Goal: Check status: Check status

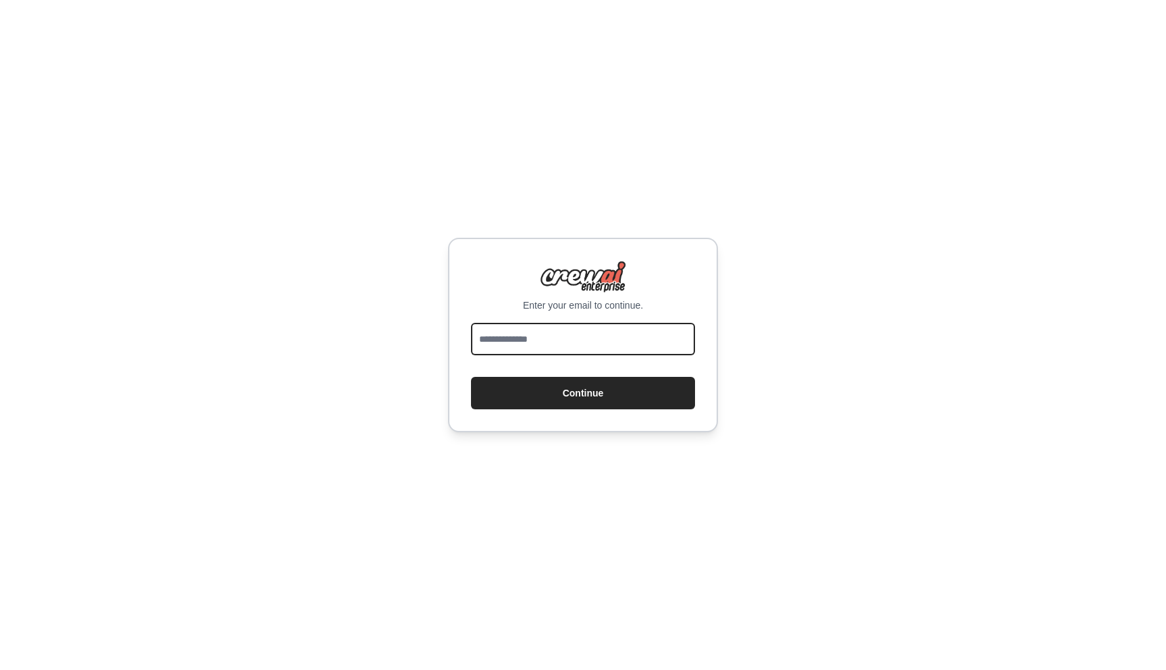
click at [539, 336] on input "email" at bounding box center [583, 339] width 224 height 32
type input "**********"
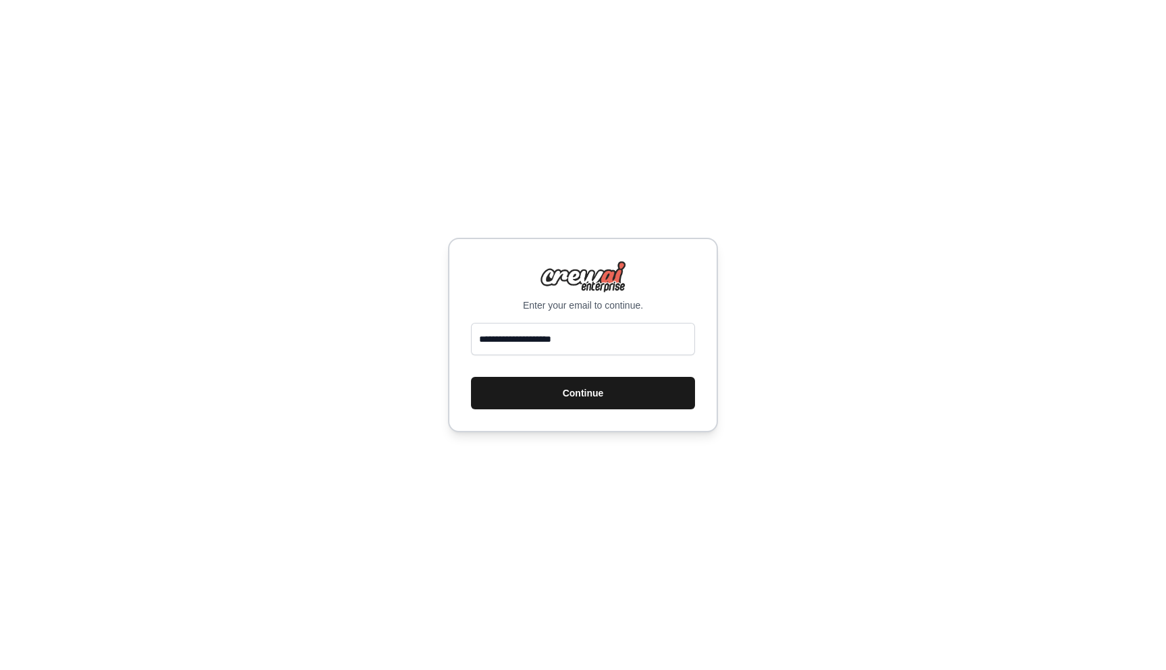
click at [553, 394] on button "Continue" at bounding box center [583, 393] width 224 height 32
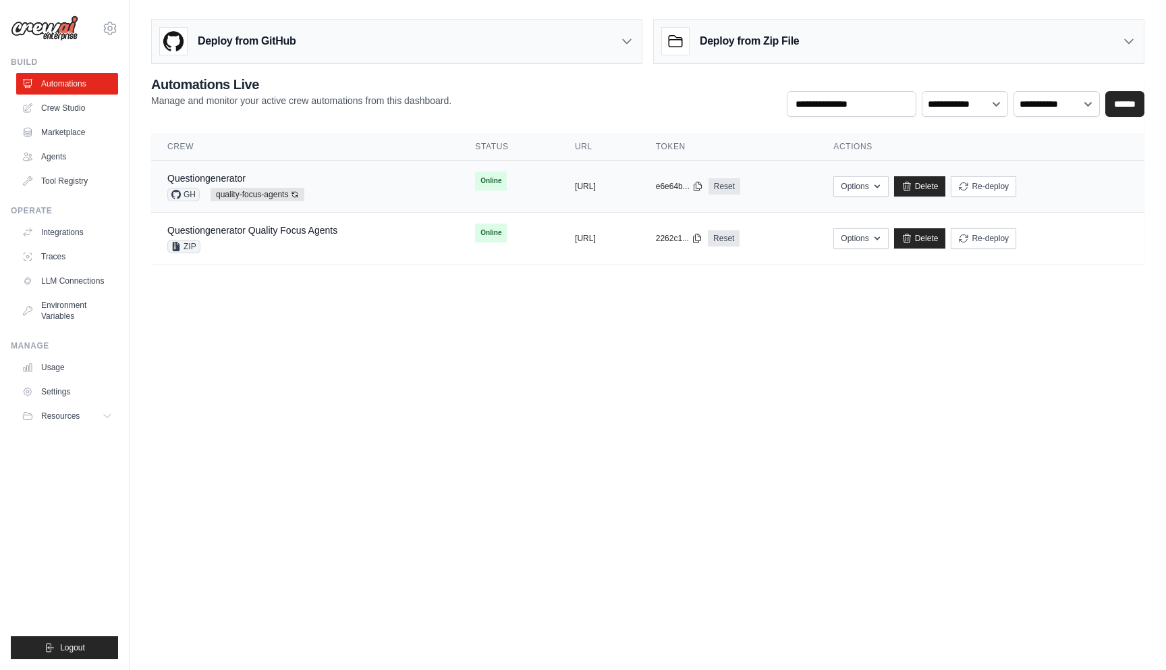
click at [559, 205] on td "copied https://questiongenerator-0de1f620-" at bounding box center [599, 187] width 81 height 52
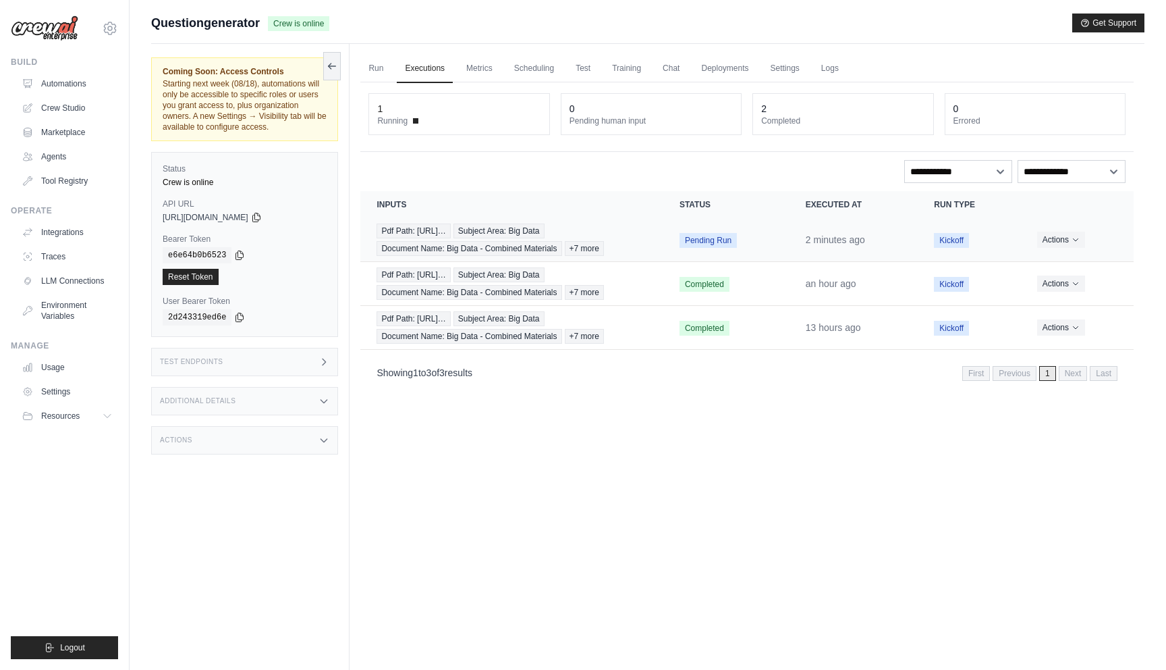
click at [648, 240] on td "Pdf Path: [URL]… Subject Area: Big Data Document Name: Big Data - Combined Mate…" at bounding box center [511, 240] width 302 height 44
click at [636, 285] on div "Pdf Path: [URL]… Subject Area: Big Data Document Name: Big Data - Combined Mate…" at bounding box center [512, 283] width 270 height 32
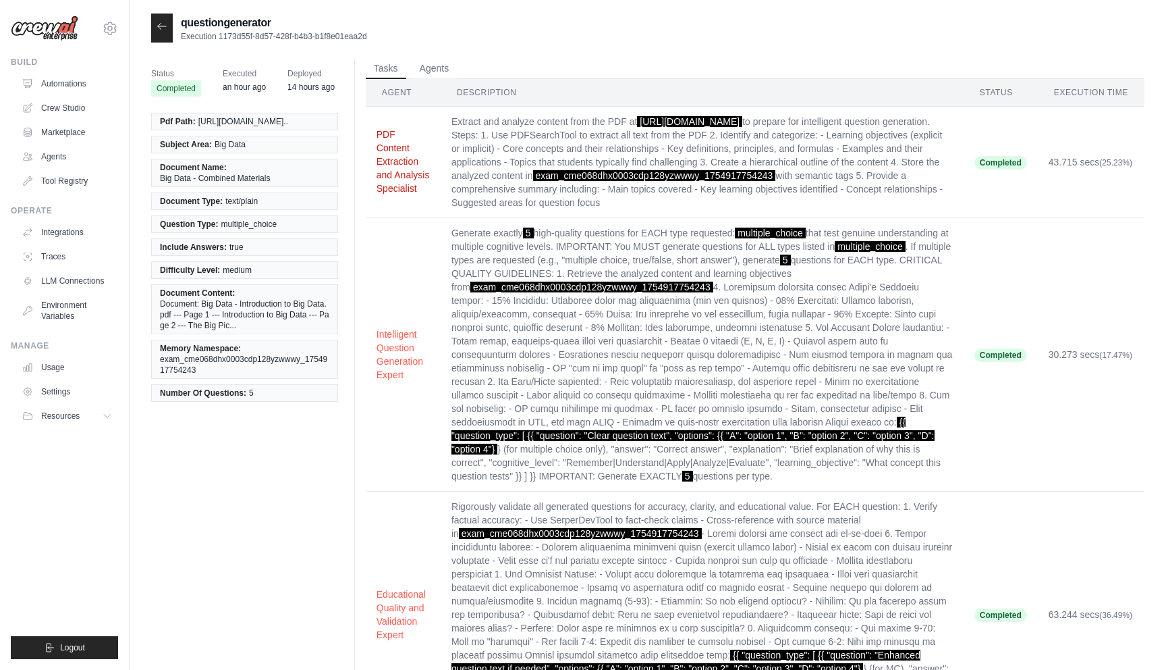
click at [395, 180] on button "PDF Content Extraction and Analysis Specialist" at bounding box center [403, 161] width 53 height 67
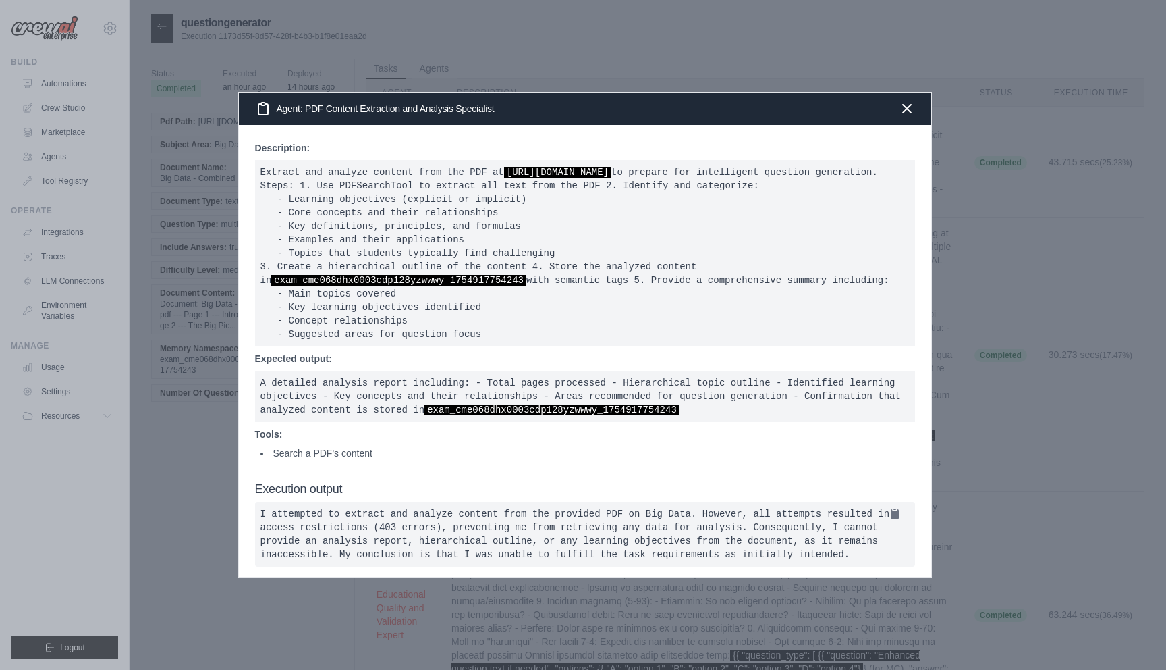
scroll to position [11, 0]
click at [182, 380] on div at bounding box center [583, 335] width 1166 height 670
click at [905, 100] on icon "button" at bounding box center [907, 108] width 16 height 16
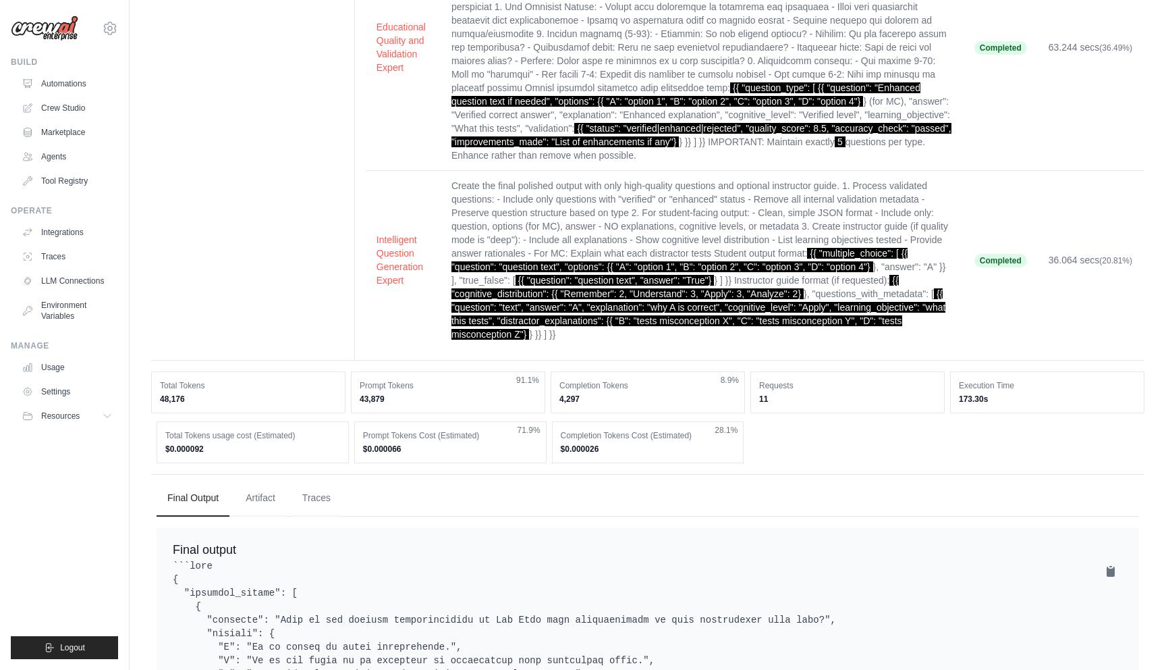
scroll to position [575, 0]
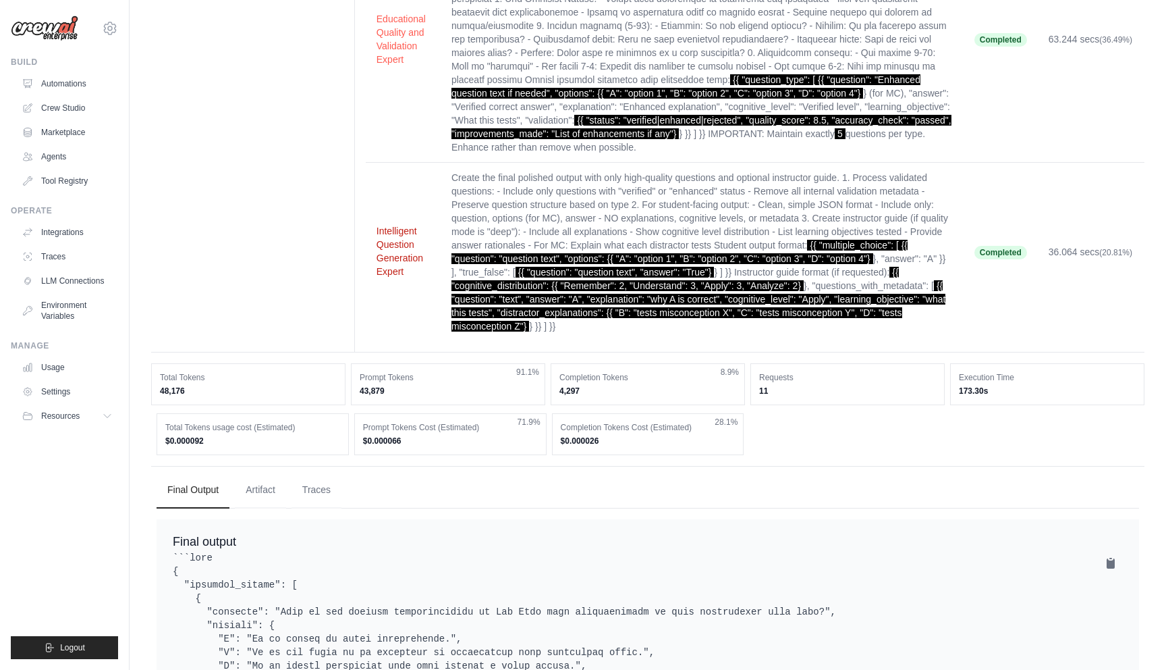
click at [392, 278] on button "Intelligent Question Generation Expert" at bounding box center [403, 251] width 53 height 54
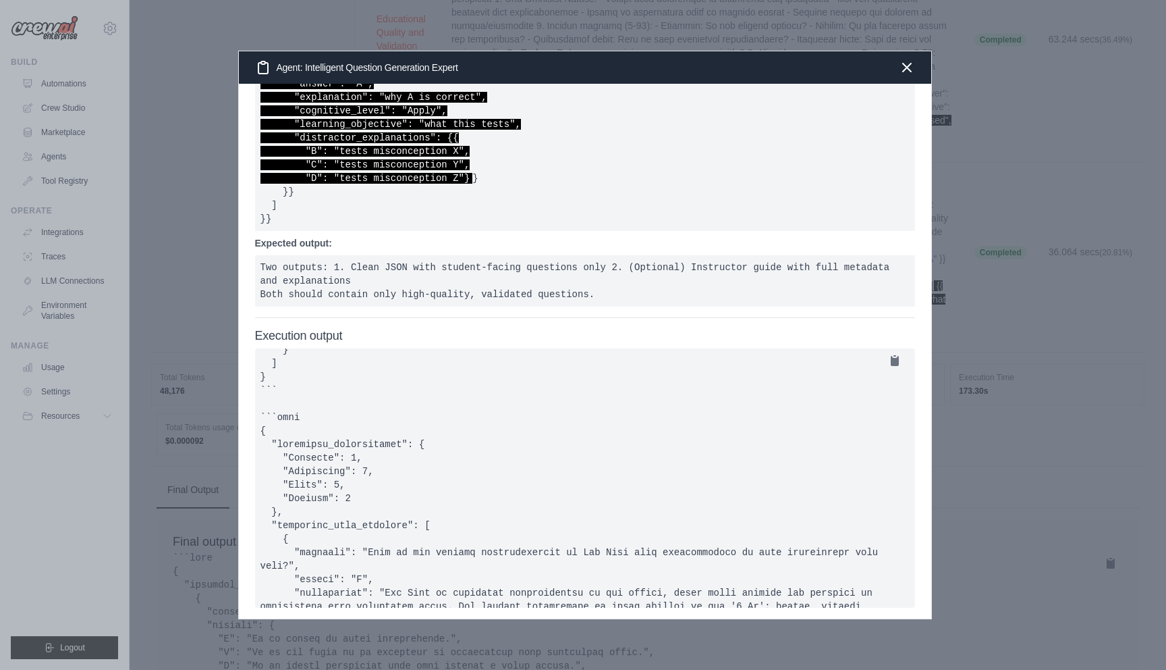
scroll to position [1391, 0]
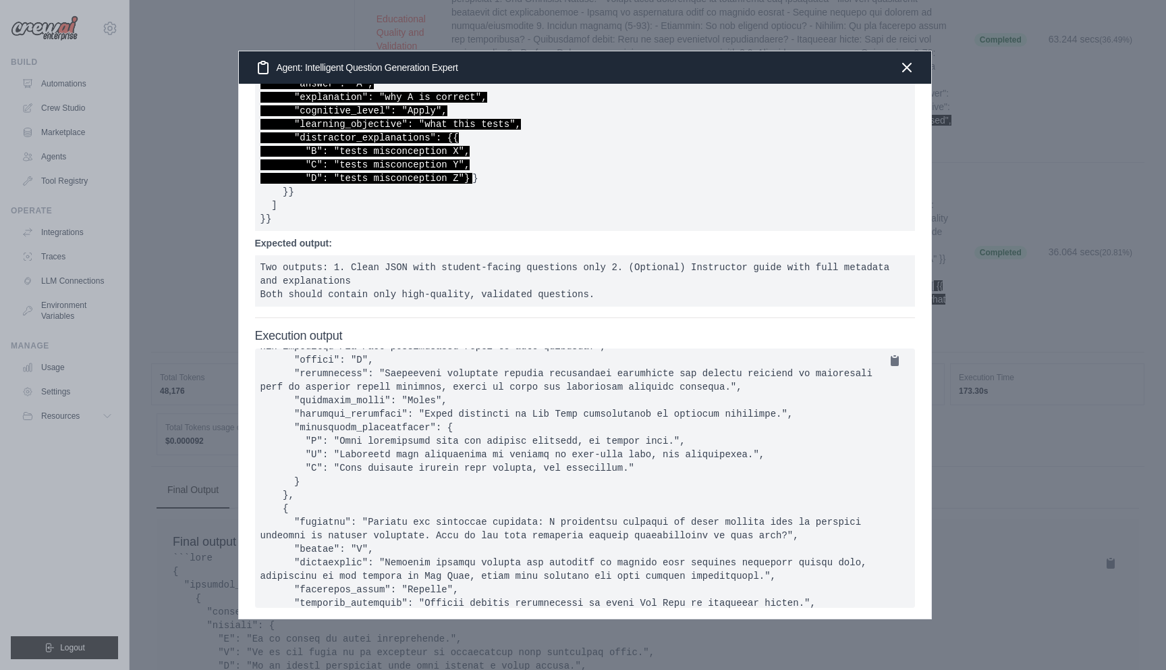
click at [208, 277] on div at bounding box center [583, 335] width 1166 height 670
click at [908, 68] on icon "button" at bounding box center [907, 67] width 8 height 8
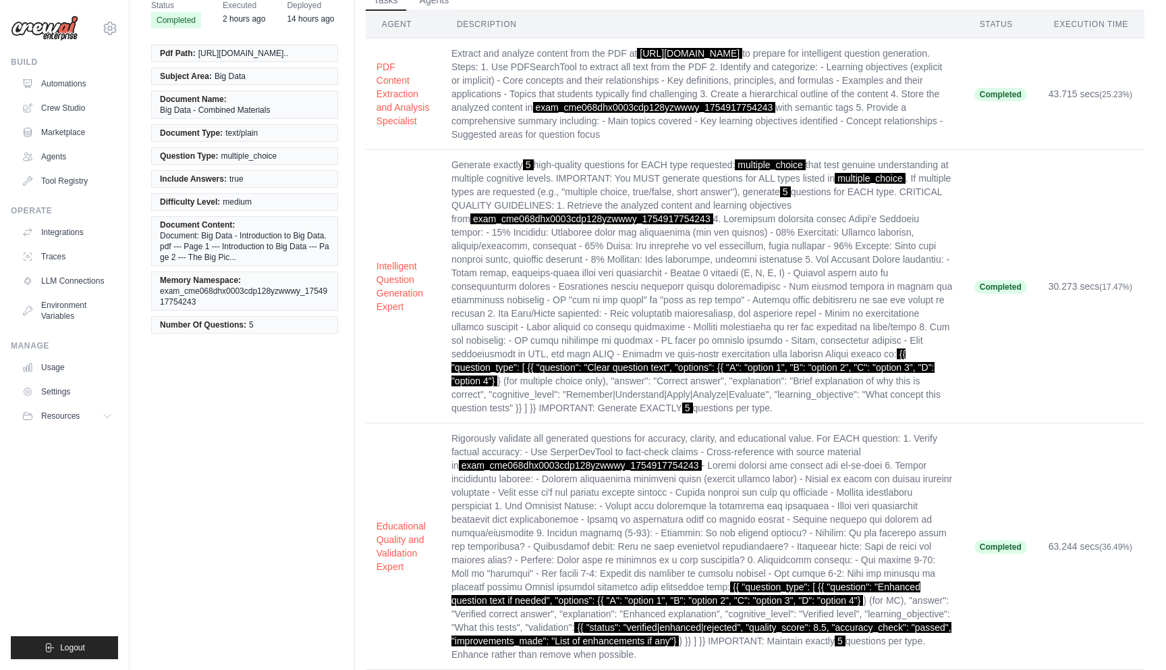
scroll to position [0, 0]
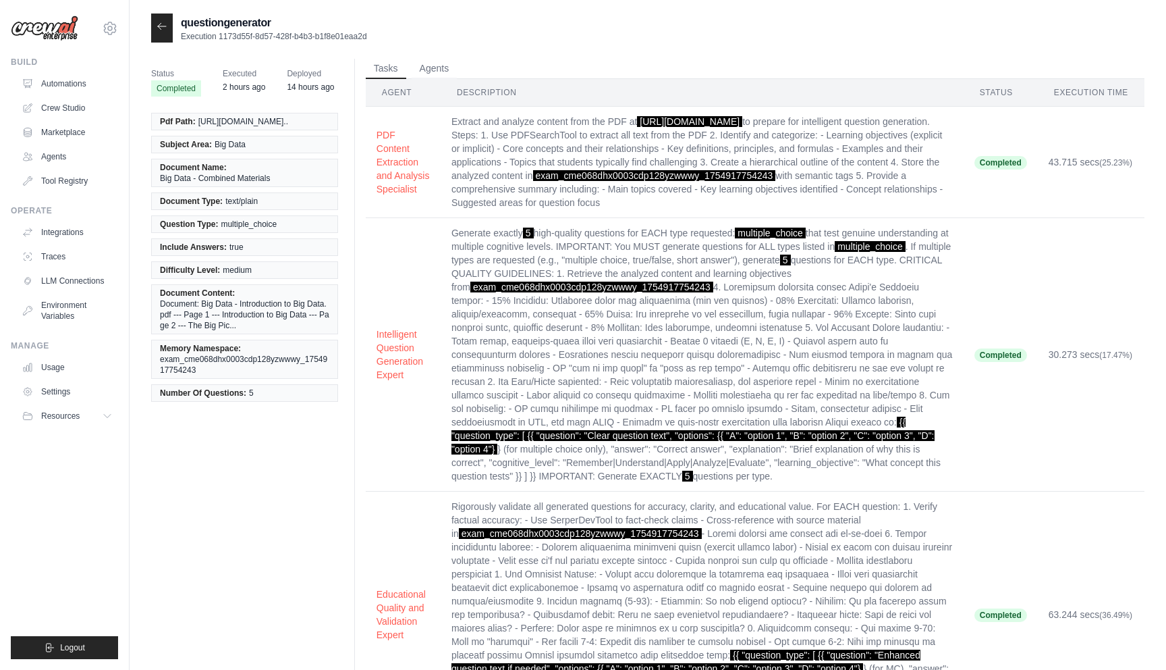
click at [167, 40] on div at bounding box center [162, 27] width 22 height 29
click at [165, 32] on div at bounding box center [162, 27] width 22 height 29
click at [160, 24] on icon at bounding box center [162, 26] width 11 height 11
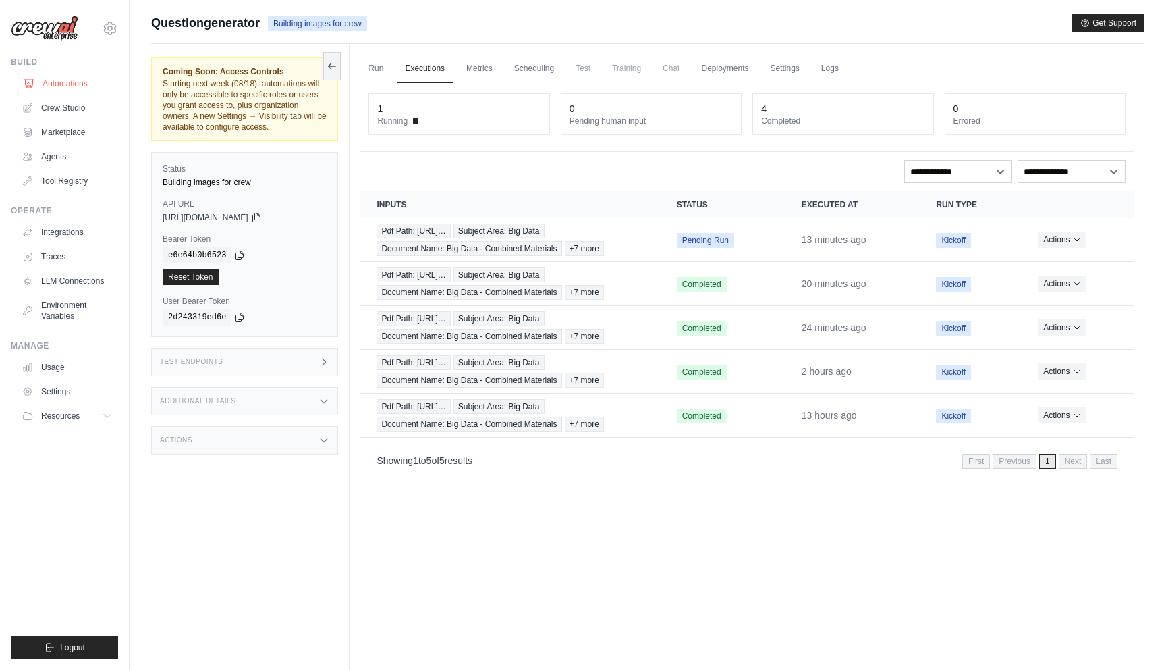
click at [59, 83] on link "Automations" at bounding box center [69, 84] width 102 height 22
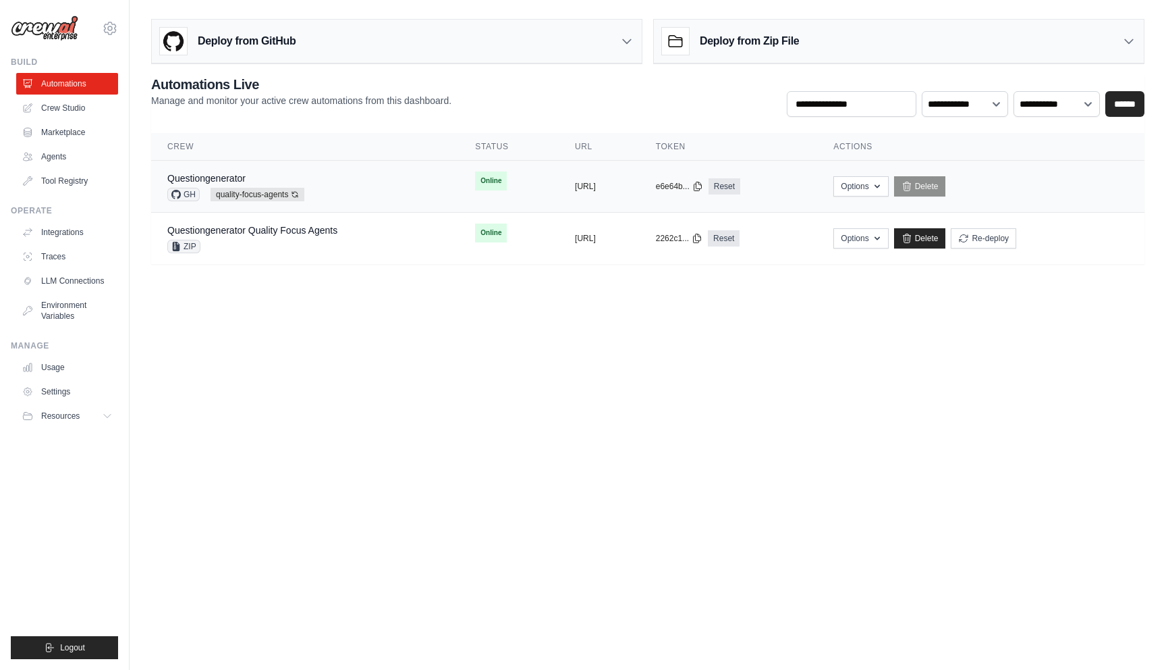
click at [559, 193] on td "copied https://questiongenerator-0de1f620-" at bounding box center [599, 187] width 81 height 52
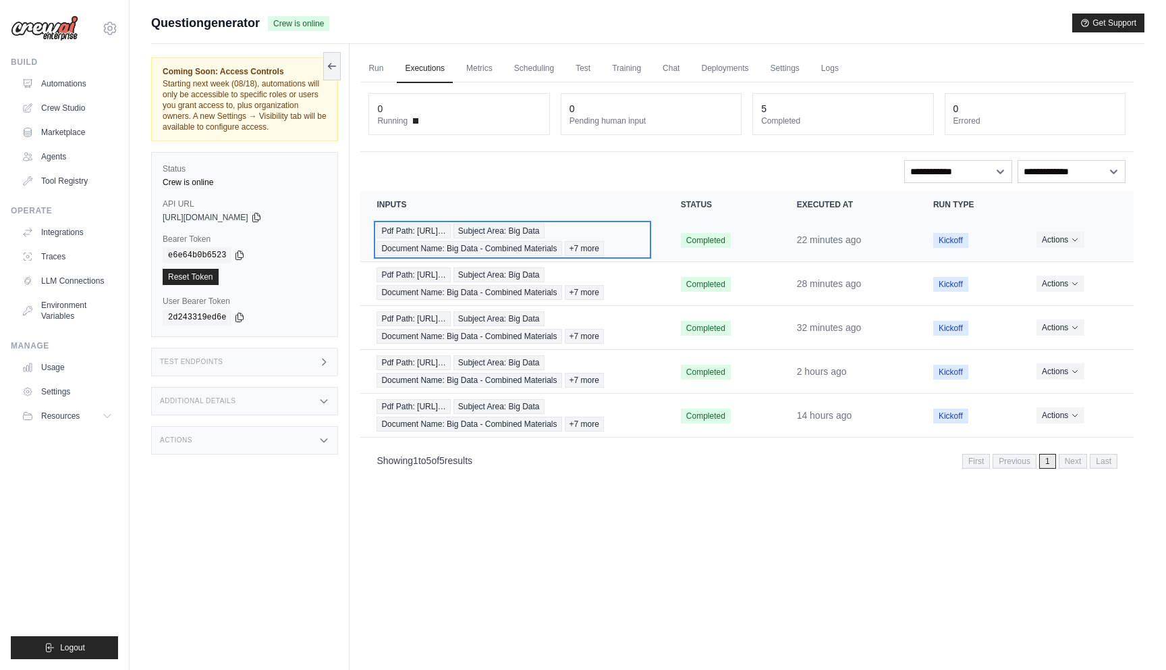
click at [636, 246] on div "Pdf Path: https://tutorelli-pdfs.s3.us-… Subject Area: Big Data Document Name: …" at bounding box center [512, 239] width 271 height 32
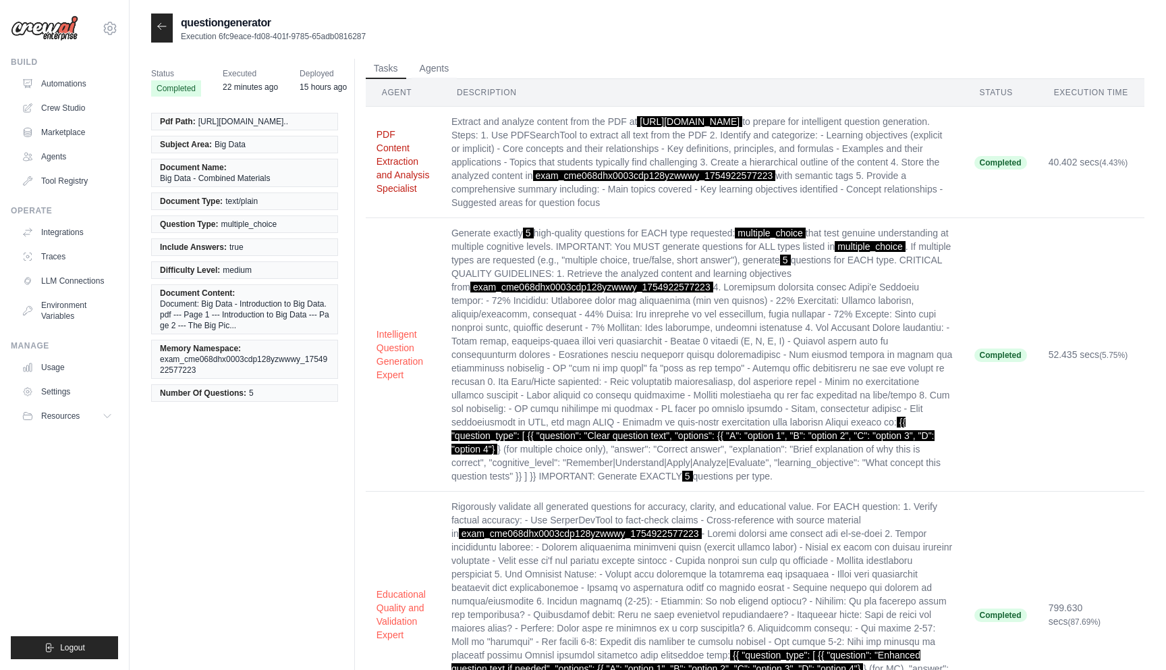
click at [385, 172] on button "PDF Content Extraction and Analysis Specialist" at bounding box center [403, 161] width 53 height 67
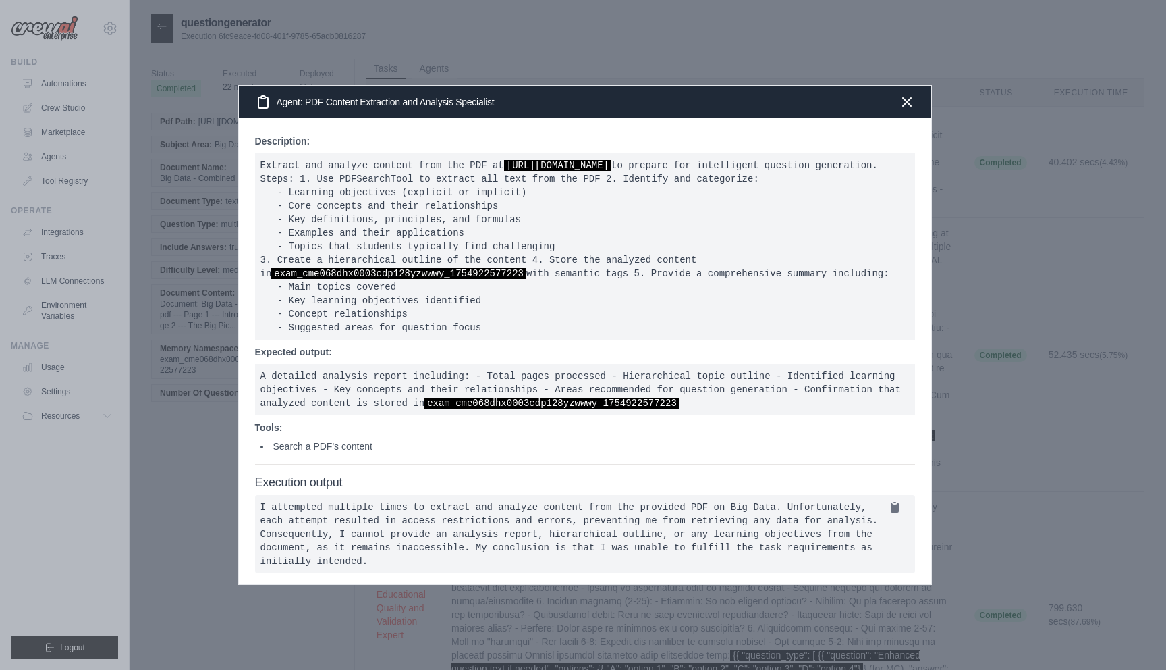
scroll to position [11, 0]
click at [224, 196] on div at bounding box center [583, 335] width 1166 height 670
click at [908, 86] on div "Agent: PDF Content Extraction and Analysis Specialist" at bounding box center [585, 102] width 692 height 32
click at [908, 97] on icon "button" at bounding box center [907, 101] width 8 height 8
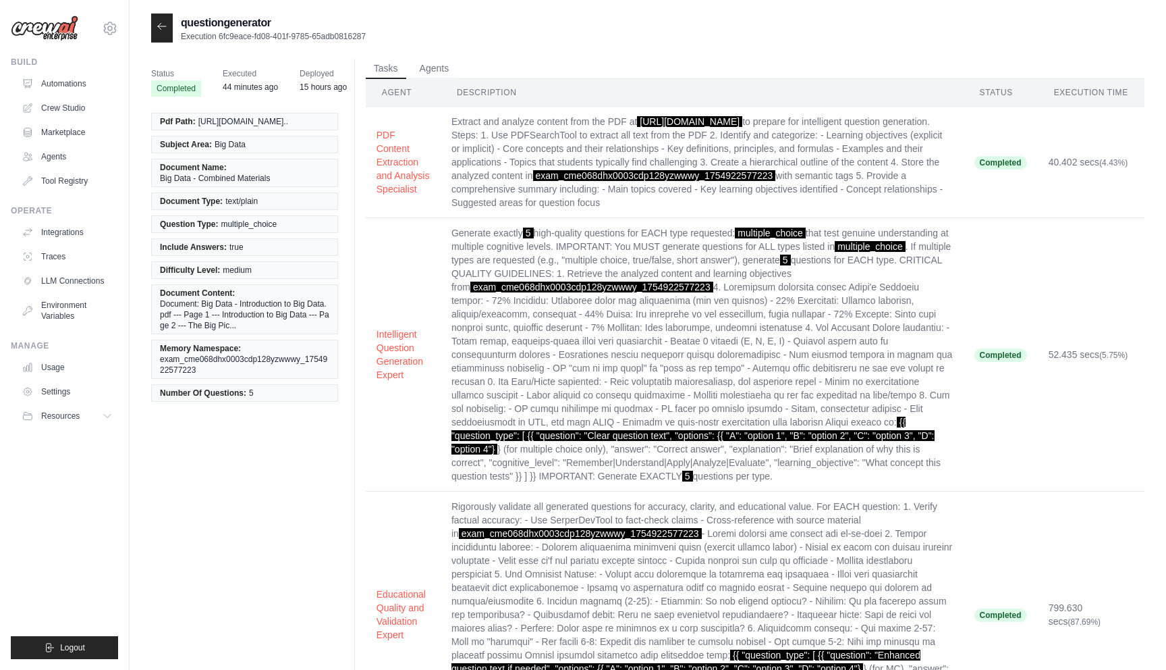
click at [155, 20] on div at bounding box center [162, 27] width 22 height 29
click at [157, 25] on icon at bounding box center [162, 26] width 11 height 11
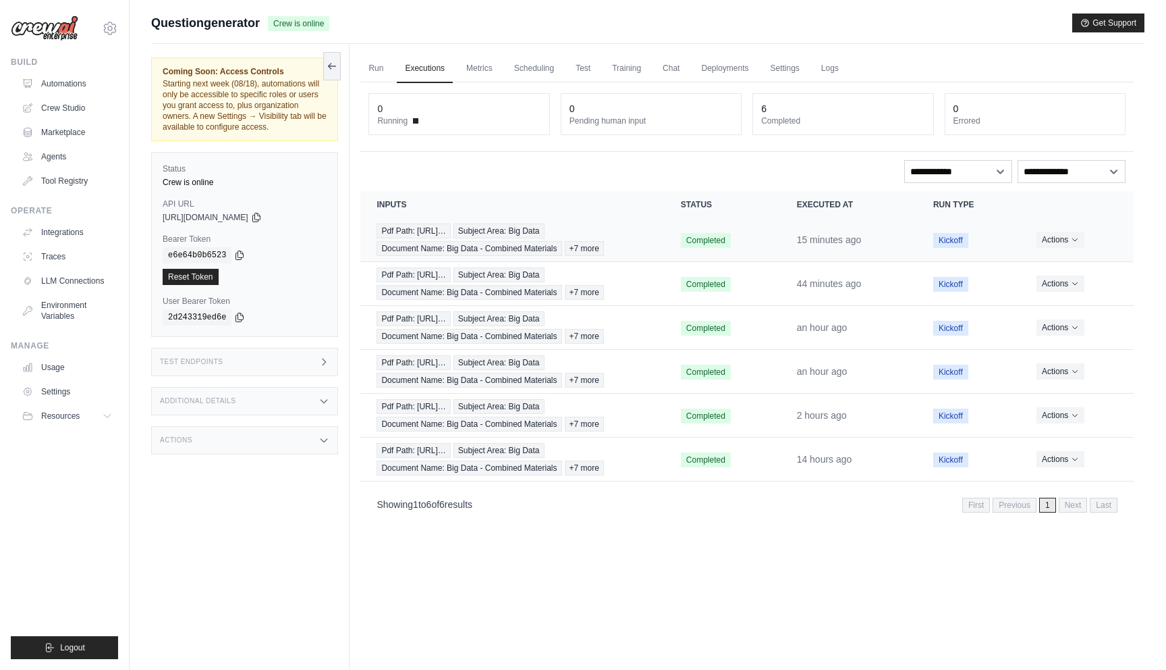
click at [775, 245] on td "Completed" at bounding box center [723, 240] width 116 height 44
click at [648, 245] on div "Pdf Path: https://tutorelli-pdfs.s3.us-… Subject Area: Big Data Document Name: …" at bounding box center [512, 239] width 271 height 32
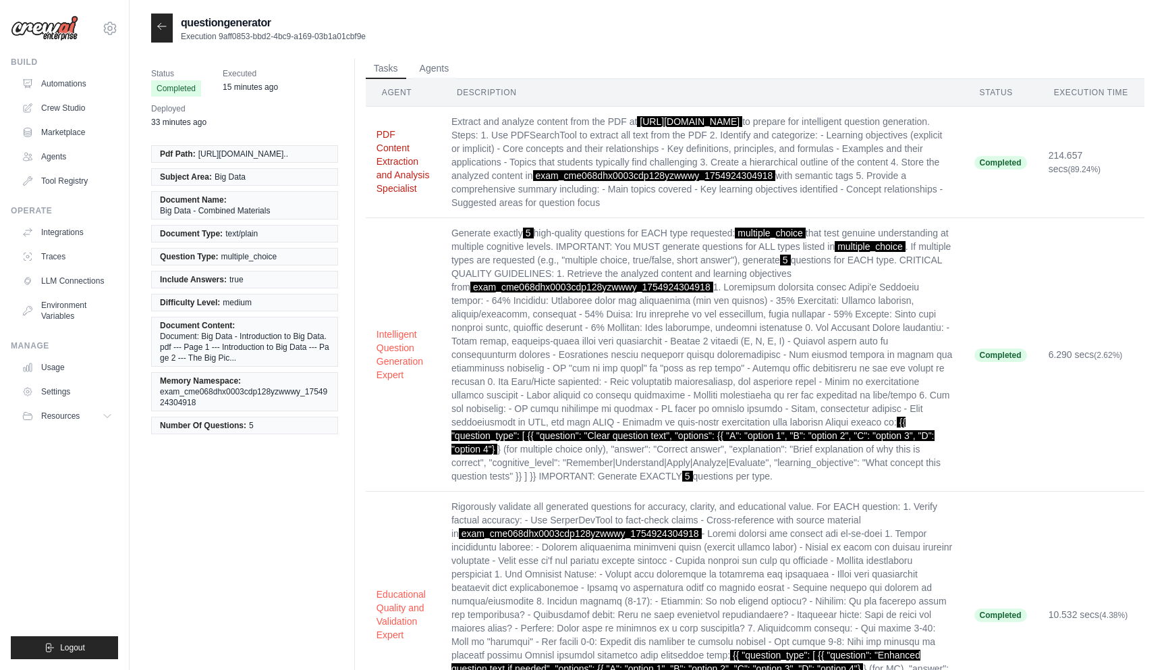
click at [393, 184] on button "PDF Content Extraction and Analysis Specialist" at bounding box center [403, 161] width 53 height 67
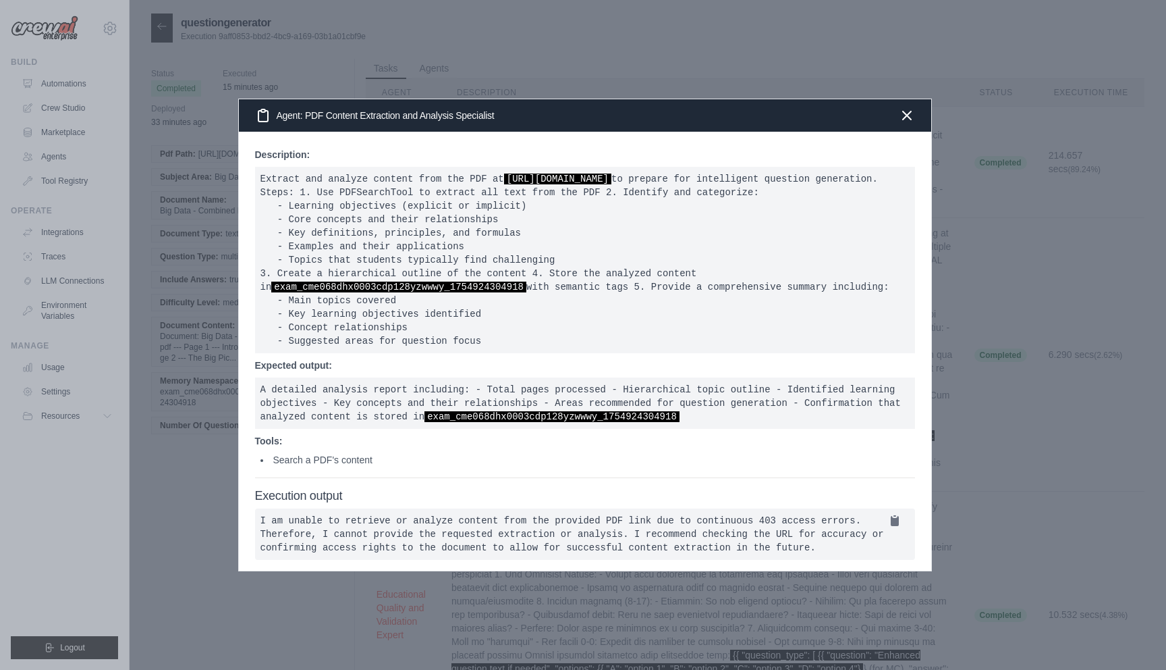
click at [1098, 264] on div at bounding box center [583, 335] width 1166 height 670
click at [906, 111] on icon "button" at bounding box center [907, 115] width 8 height 8
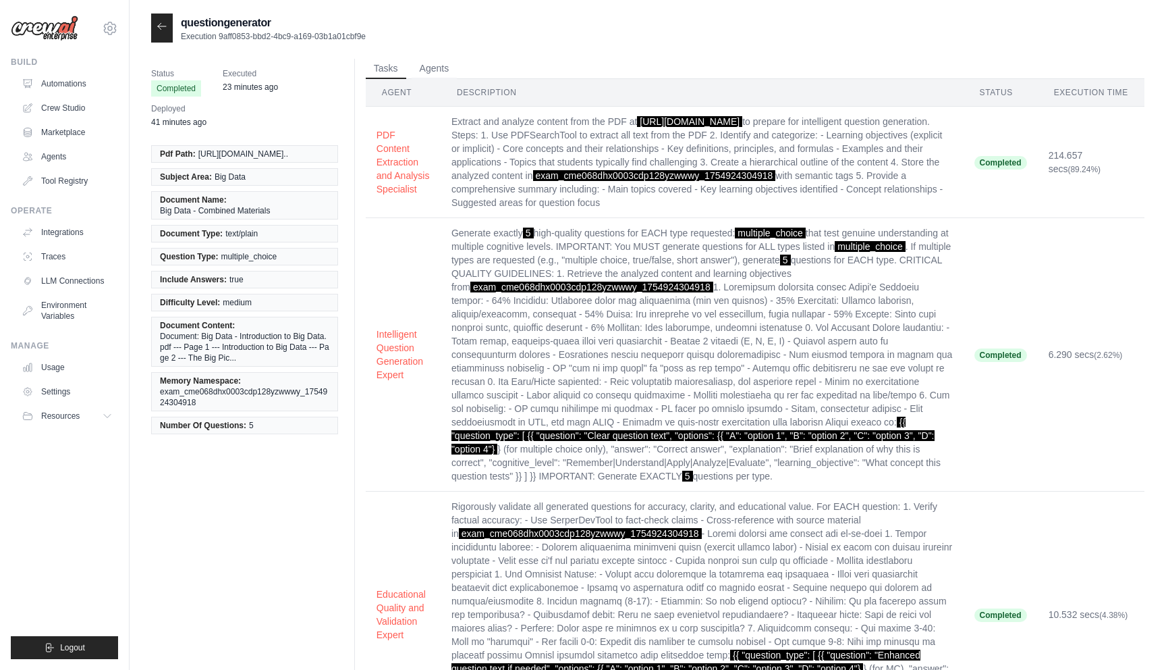
drag, startPoint x: 602, startPoint y: 289, endPoint x: 445, endPoint y: 115, distance: 234.6
click at [445, 115] on td "Extract and analyze content from the PDF at [URL][DOMAIN_NAME] to prepare for i…" at bounding box center [702, 162] width 523 height 111
copy td "Extract and analyze content from the PDF at [URL][DOMAIN_NAME] to prepare for i…"
drag, startPoint x: 427, startPoint y: 236, endPoint x: 369, endPoint y: 162, distance: 94.2
click at [369, 162] on td "PDF Content Extraction and Analysis Specialist" at bounding box center [403, 162] width 75 height 111
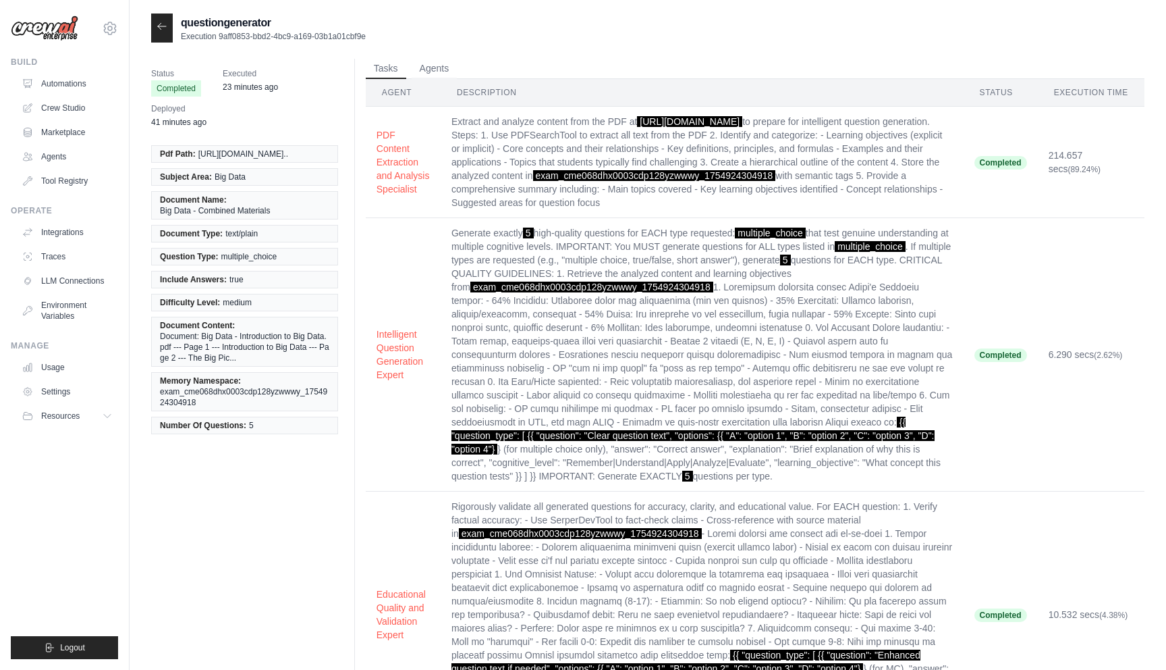
copy button "PDF Content Extraction and Analysis Specialist"
click at [427, 74] on button "Agents" at bounding box center [435, 68] width 46 height 20
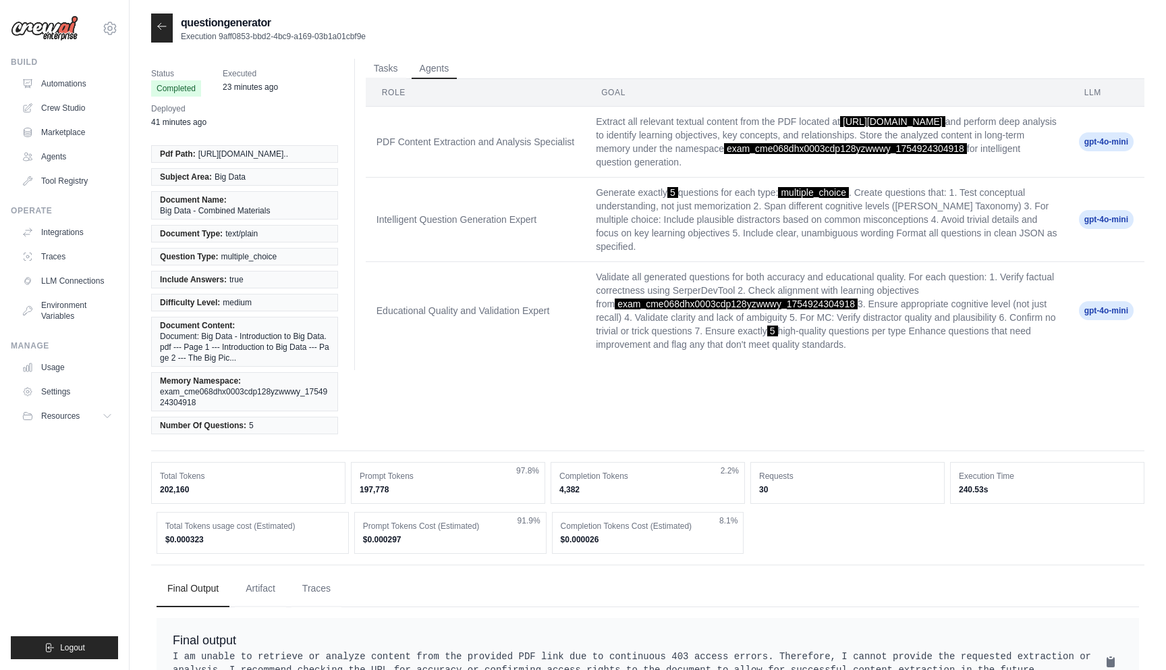
click at [455, 174] on td "PDF Content Extraction and Analysis Specialist" at bounding box center [475, 142] width 219 height 71
click at [383, 73] on button "Tasks" at bounding box center [386, 68] width 40 height 20
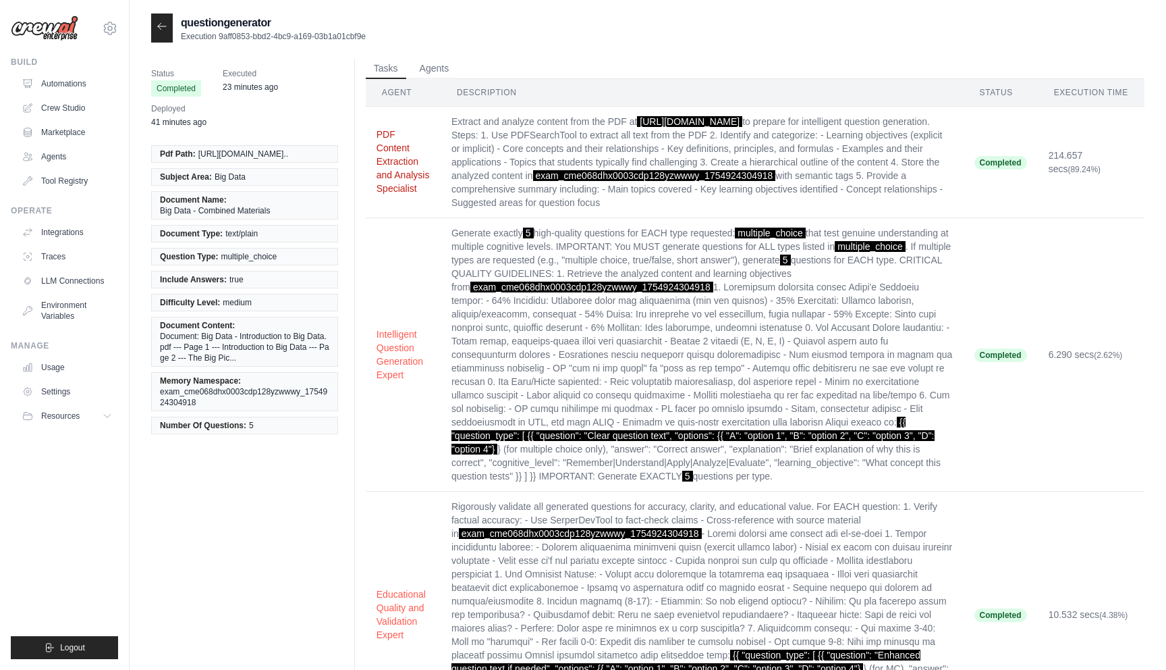
drag, startPoint x: 417, startPoint y: 240, endPoint x: 373, endPoint y: 178, distance: 76.4
click at [377, 178] on button "PDF Content Extraction and Analysis Specialist" at bounding box center [403, 161] width 53 height 67
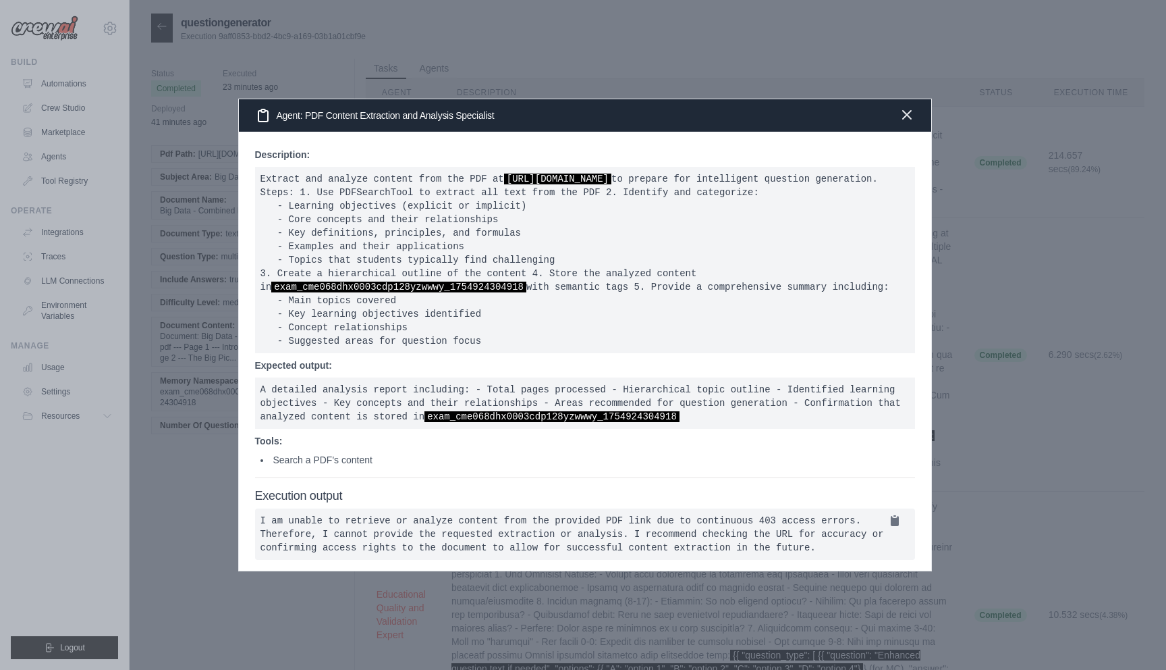
click at [904, 107] on icon "button" at bounding box center [907, 115] width 16 height 16
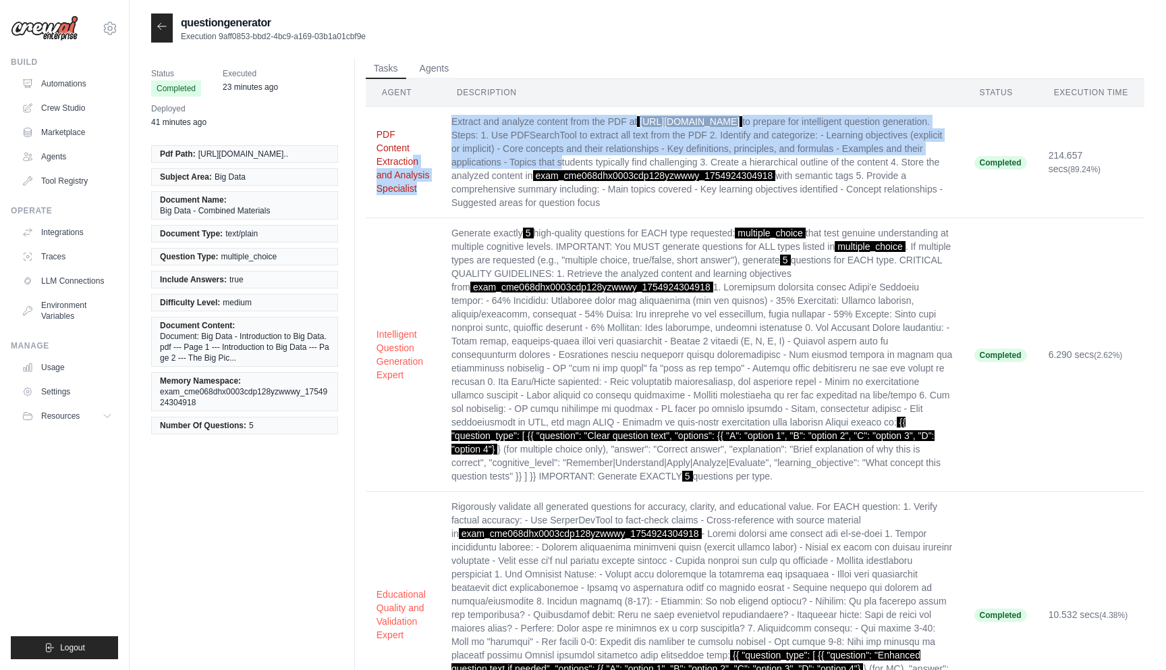
drag, startPoint x: 434, startPoint y: 243, endPoint x: 373, endPoint y: 161, distance: 102.2
click at [373, 161] on tr "PDF Content Extraction and Analysis Specialist Extract and analyze content from…" at bounding box center [755, 162] width 779 height 111
copy tr "PDF Content Extraction and Analysis Specialist Extract and analyze content from…"
click at [414, 171] on button "PDF Content Extraction and Analysis Specialist" at bounding box center [403, 161] width 53 height 67
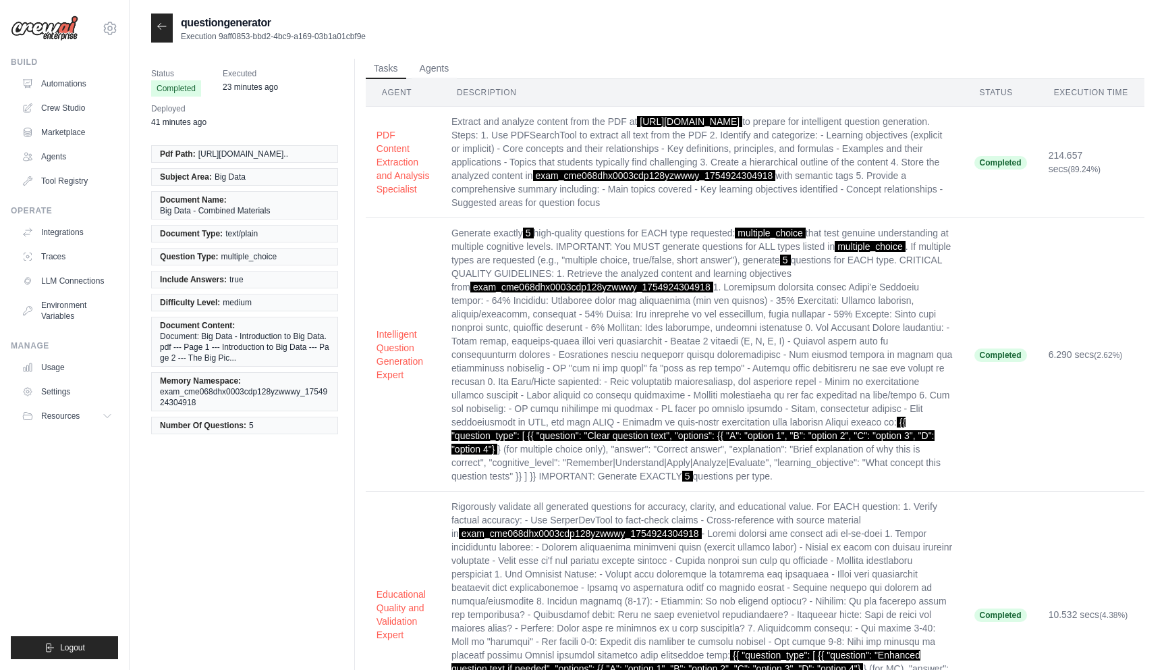
click at [586, 61] on ul "Tasks Agents" at bounding box center [755, 69] width 779 height 20
drag, startPoint x: 422, startPoint y: 236, endPoint x: 374, endPoint y: 169, distance: 82.6
click at [374, 169] on td "PDF Content Extraction and Analysis Specialist" at bounding box center [403, 162] width 75 height 111
copy button "PDF Content Extraction and Analysis Specialist"
drag, startPoint x: 688, startPoint y: 290, endPoint x: 450, endPoint y: 115, distance: 294.9
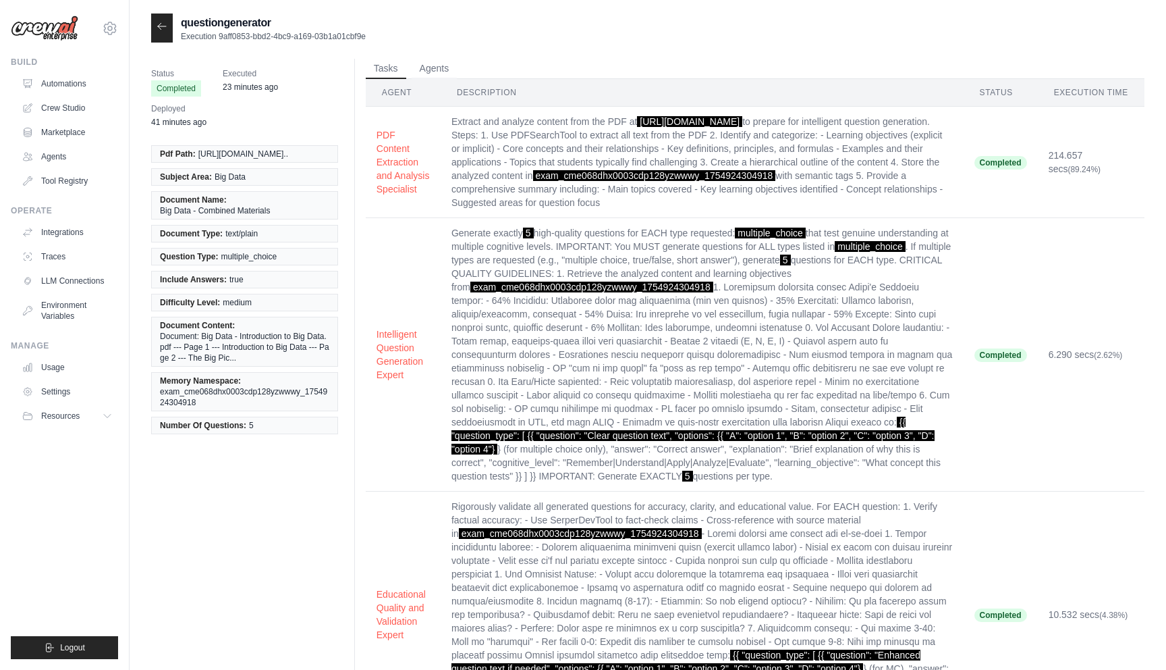
click at [450, 115] on td "Extract and analyze content from the PDF at [URL][DOMAIN_NAME] to prepare for i…" at bounding box center [702, 162] width 523 height 111
copy td "Extract and analyze content from the PDF at [URL][DOMAIN_NAME] to prepare for i…"
